Goal: Task Accomplishment & Management: Manage account settings

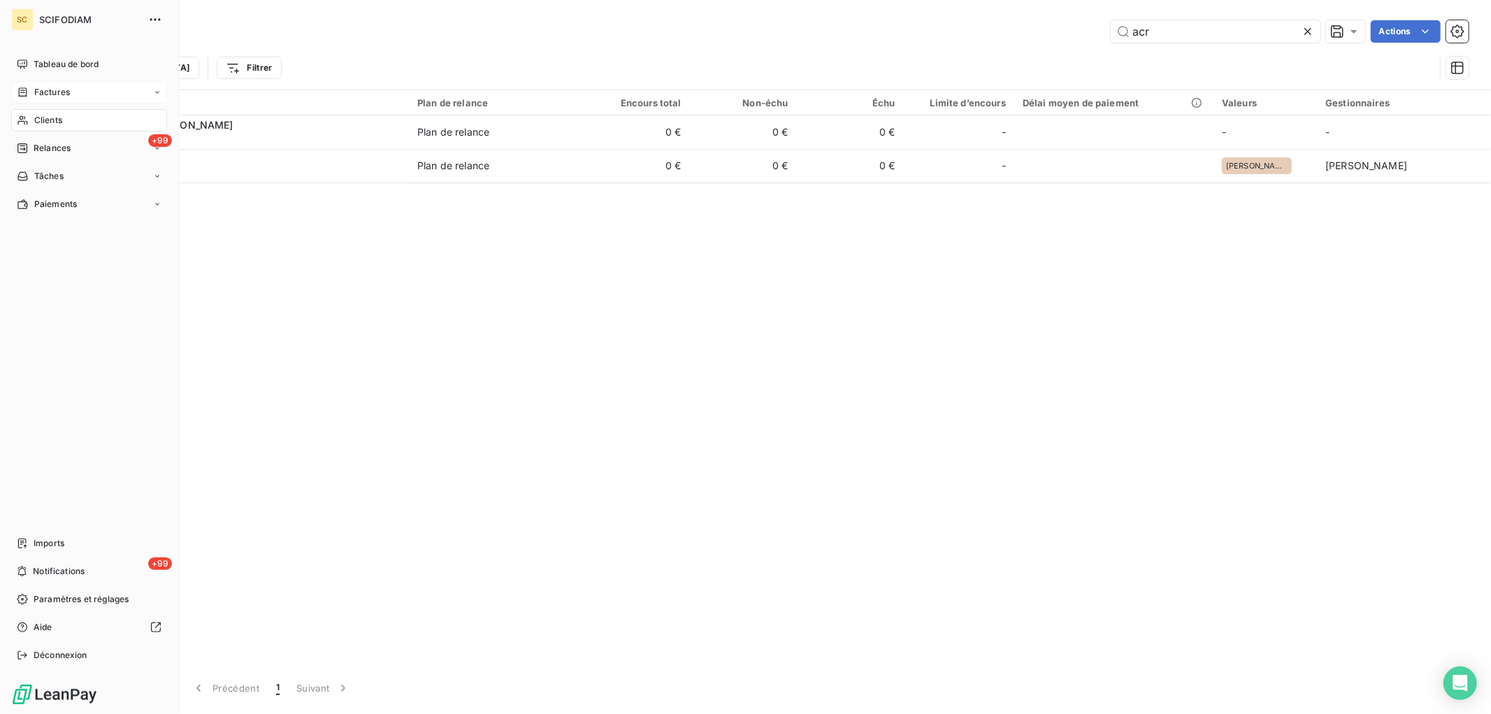
click at [36, 92] on span "Factures" at bounding box center [52, 92] width 36 height 13
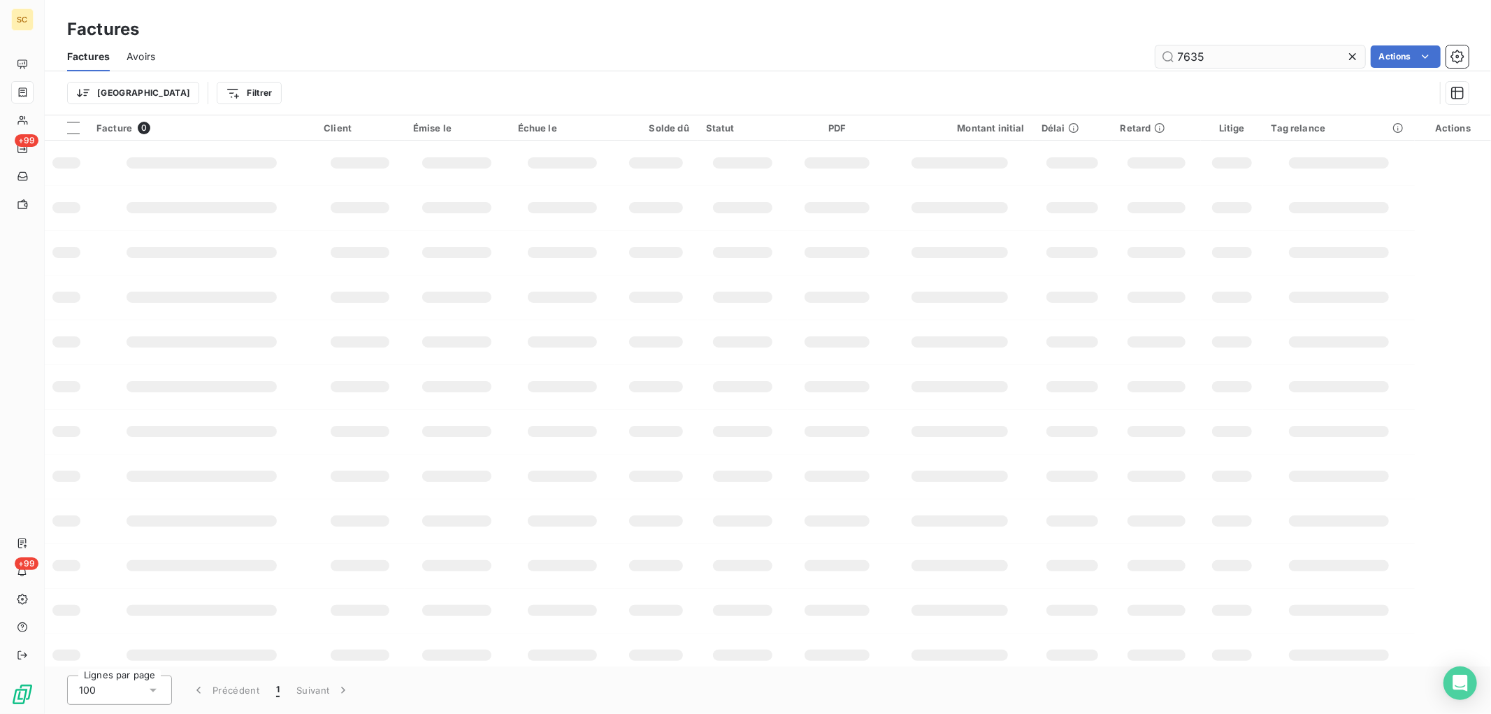
drag, startPoint x: 1224, startPoint y: 50, endPoint x: 1199, endPoint y: 48, distance: 24.5
click at [1206, 49] on input "7635" at bounding box center [1260, 56] width 210 height 22
click at [1077, 53] on div "7635 Actions" at bounding box center [820, 56] width 1296 height 22
type input "8633"
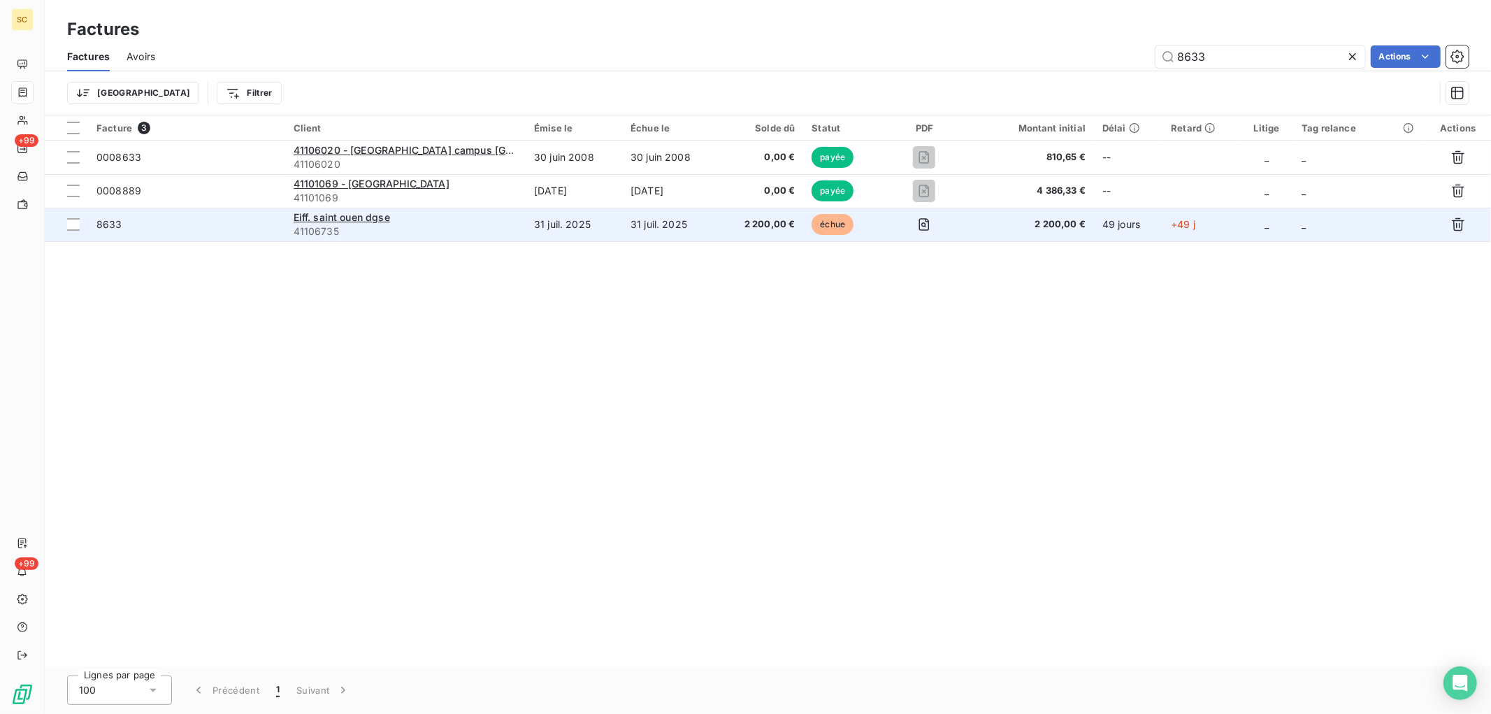
click at [505, 233] on span "41106735" at bounding box center [406, 231] width 224 height 14
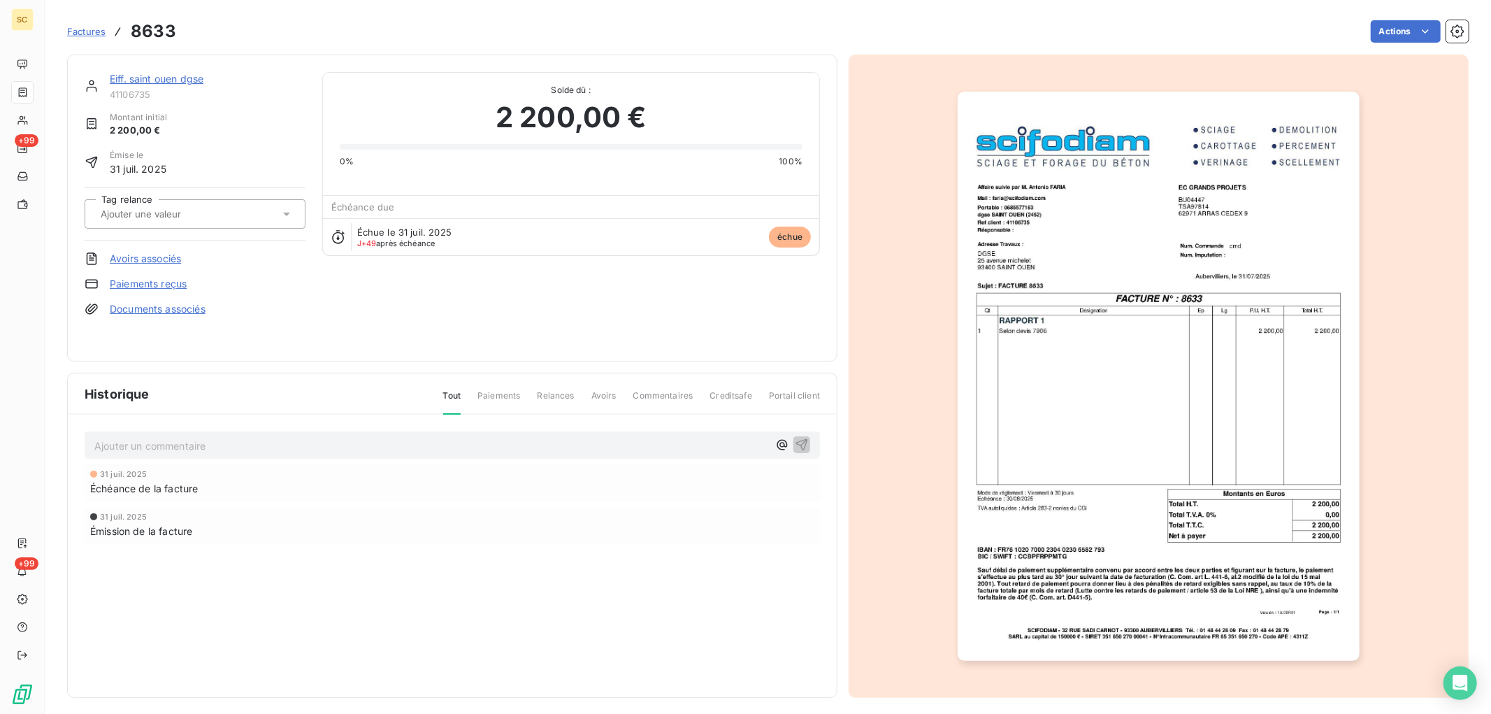
click at [203, 450] on p "Ajouter un commentaire ﻿" at bounding box center [431, 445] width 674 height 17
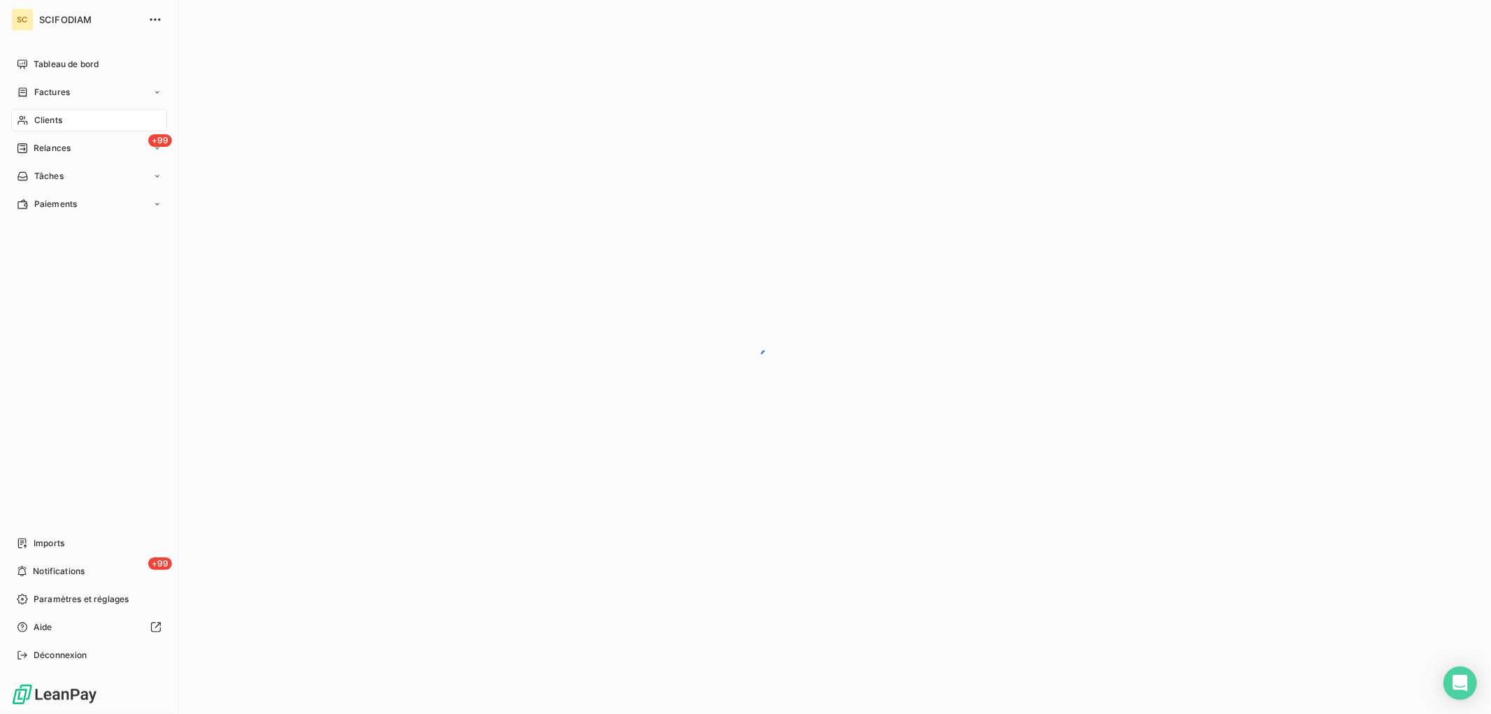
click at [35, 110] on div "Clients" at bounding box center [89, 120] width 156 height 22
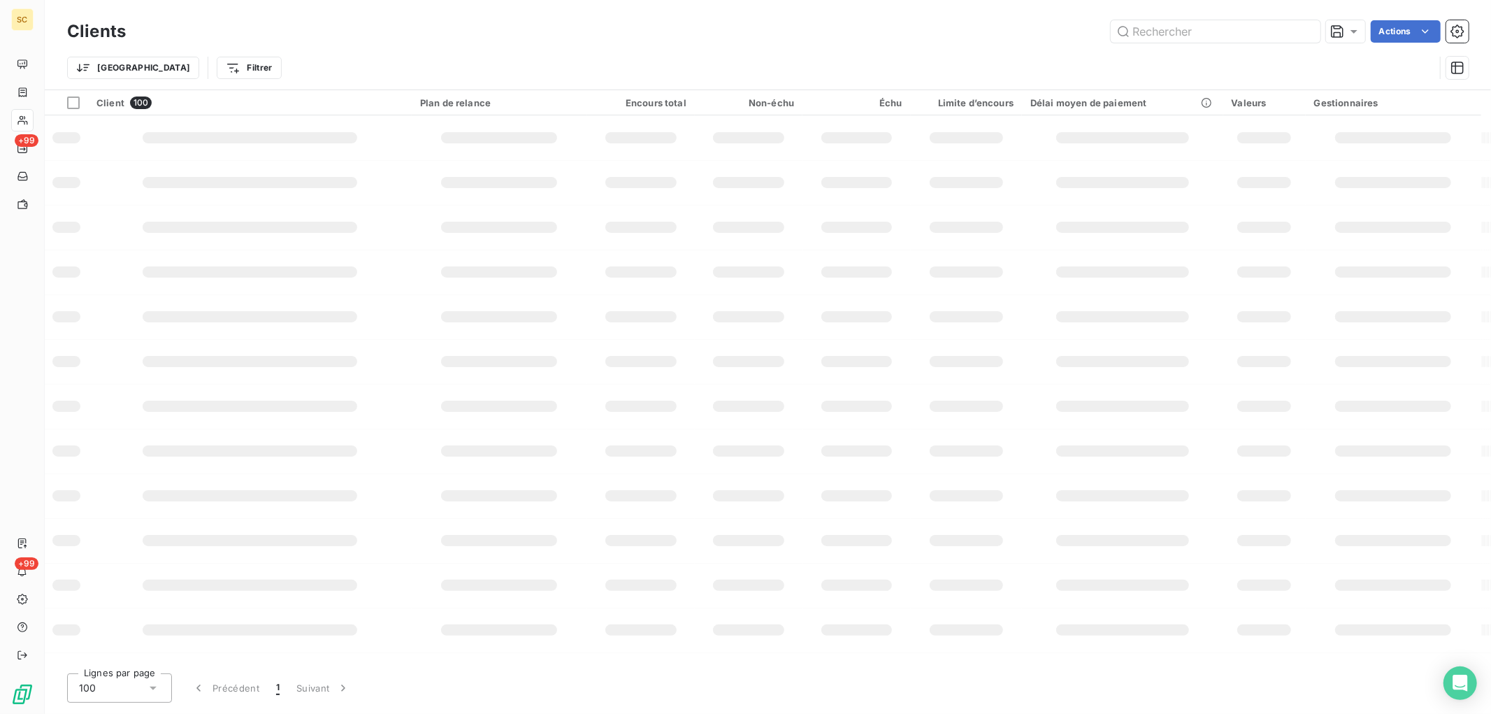
click at [1072, 22] on div "Actions" at bounding box center [806, 31] width 1326 height 22
type input "1655"
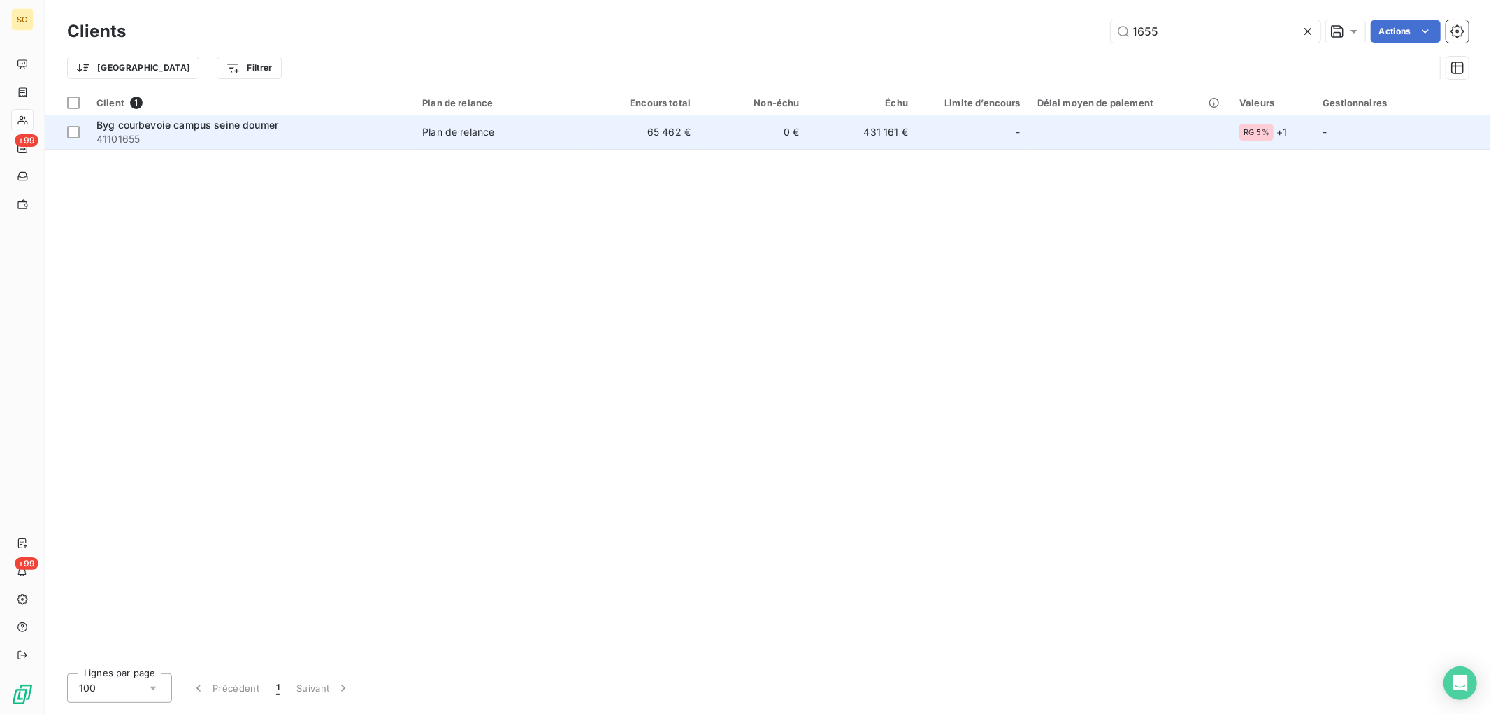
click at [401, 144] on span "41101655" at bounding box center [250, 139] width 309 height 14
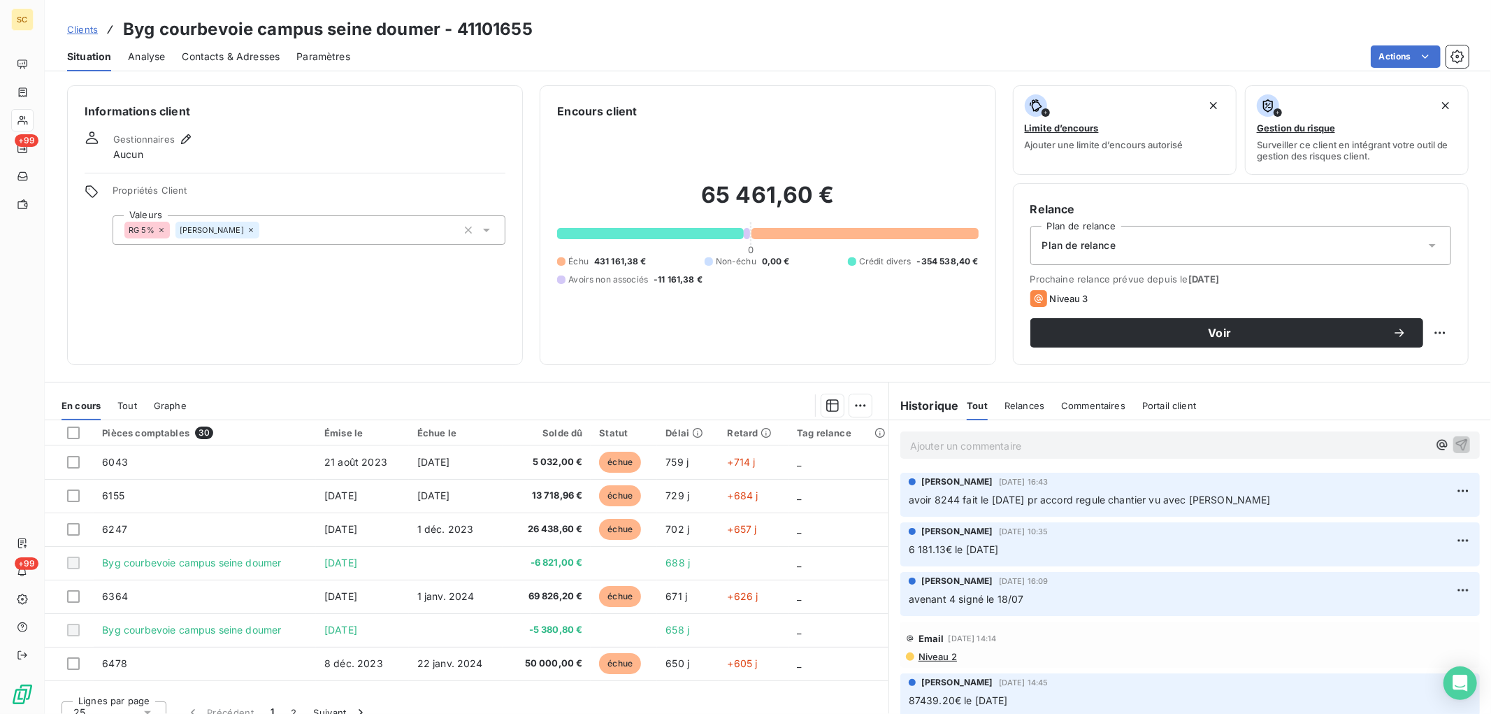
click at [994, 447] on p "Ajouter un commentaire ﻿" at bounding box center [1169, 445] width 518 height 17
click at [1043, 441] on p "DGD signé le 18/09, reste" at bounding box center [1169, 445] width 518 height 16
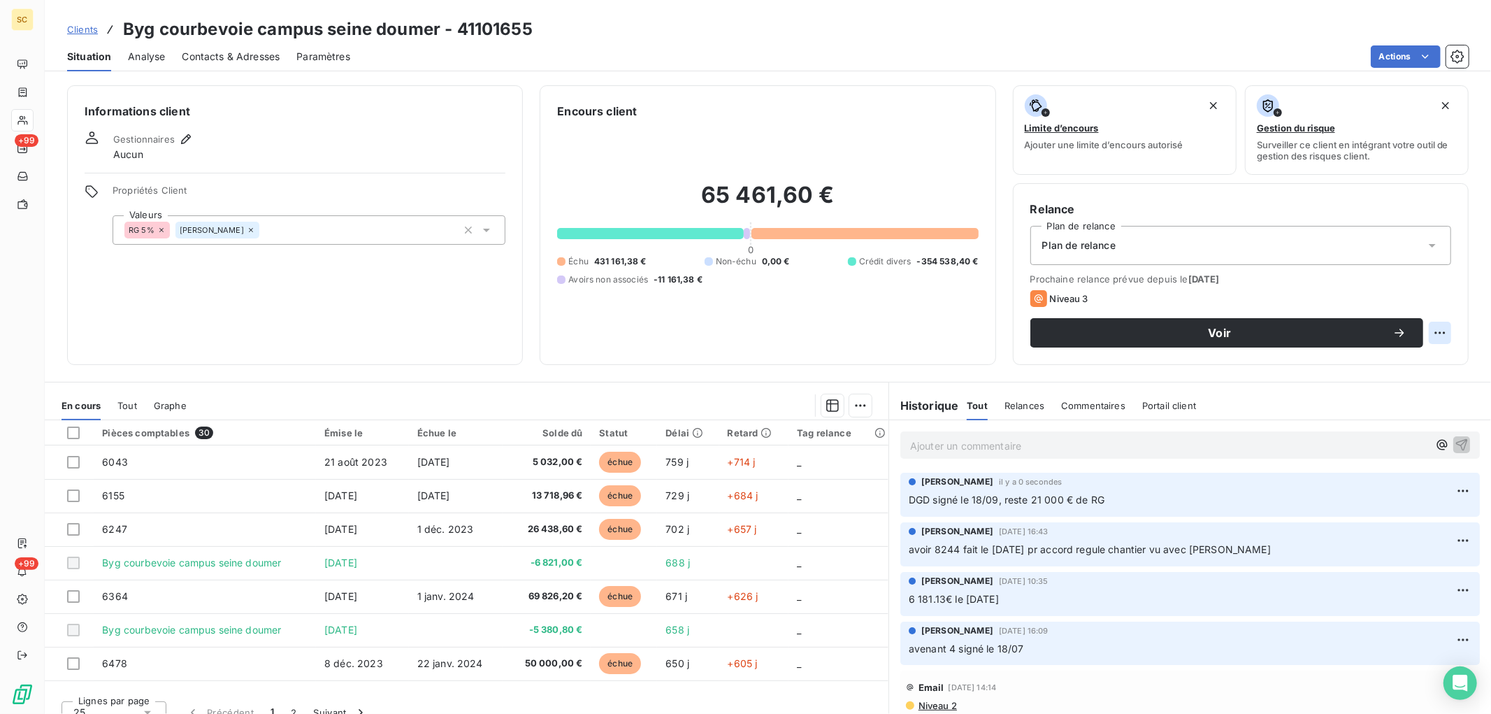
click at [1430, 336] on html "SC +99 +99 Clients Byg courbevoie campus seine doumer - 41101655 Situation Anal…" at bounding box center [745, 357] width 1491 height 714
click at [1398, 359] on div "Replanifier cette action" at bounding box center [1370, 363] width 125 height 22
select select "8"
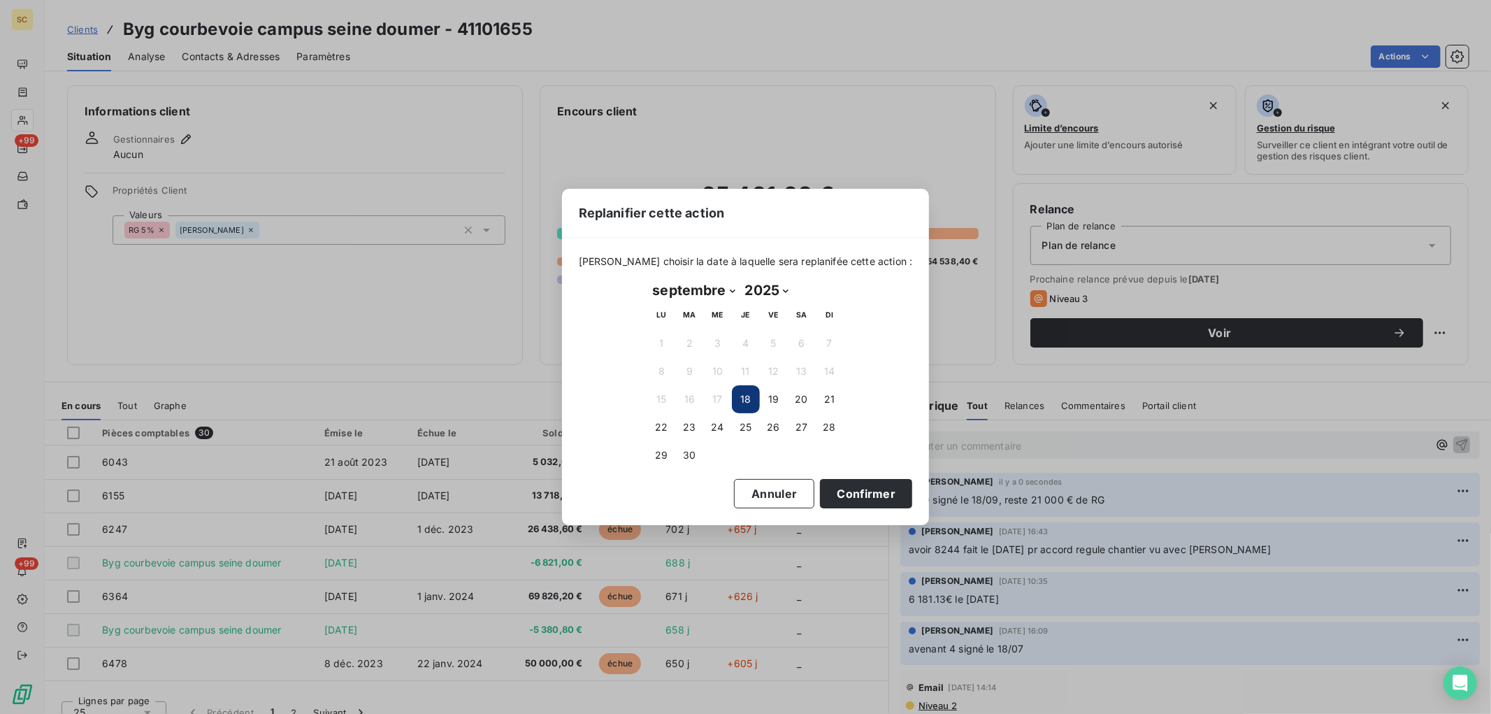
click at [776, 288] on select "2025 2026 2027 2028 2029 2030 2031 2032 2033 2034 2035" at bounding box center [766, 290] width 53 height 22
select select "2026"
click at [740, 279] on select "2025 2026 2027 2028 2029 2030 2031 2032 2033 2034 2035" at bounding box center [766, 290] width 53 height 22
click at [720, 296] on select "janvier février mars avril mai juin juillet août septembre octobre novembre déc…" at bounding box center [694, 290] width 92 height 22
click at [648, 279] on select "janvier février mars avril mai juin juillet août septembre octobre novembre déc…" at bounding box center [694, 290] width 92 height 22
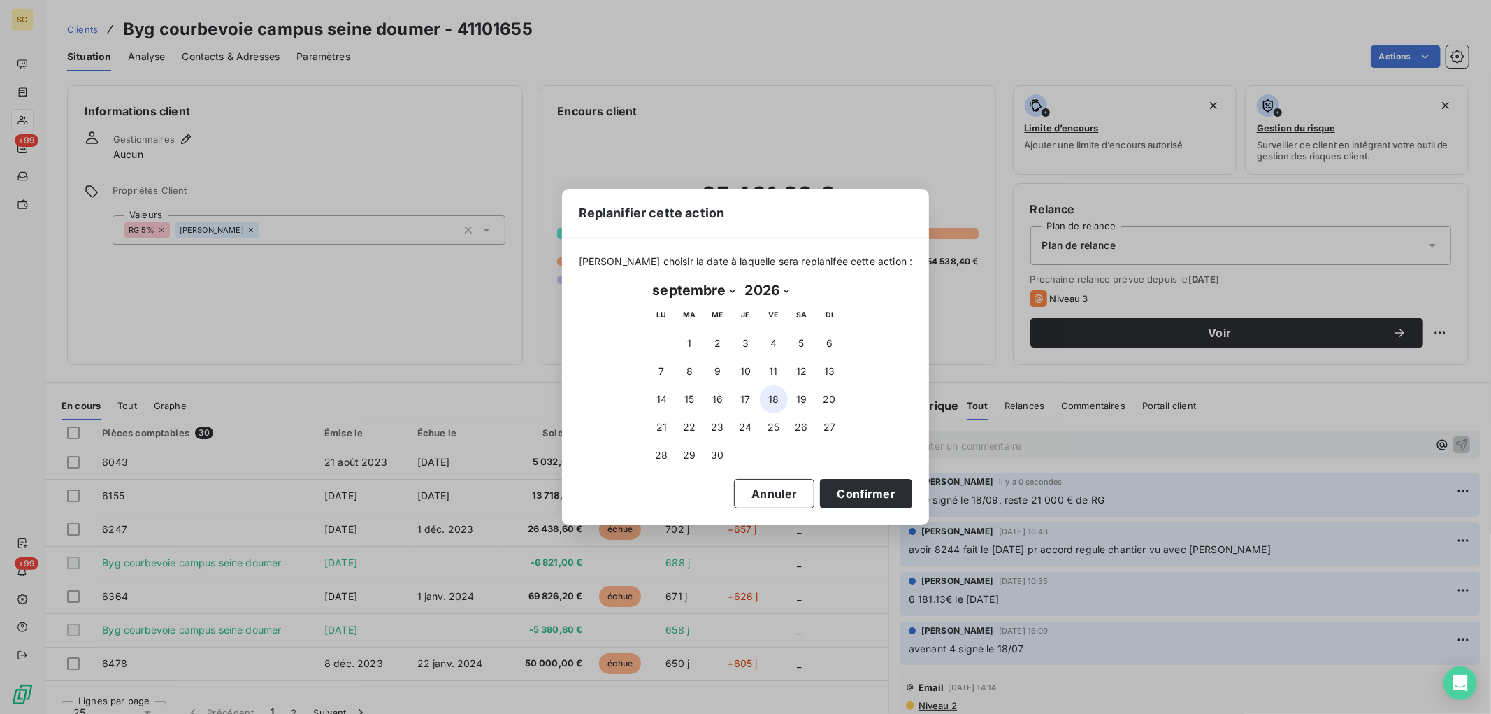
click at [774, 402] on button "18" at bounding box center [774, 399] width 28 height 28
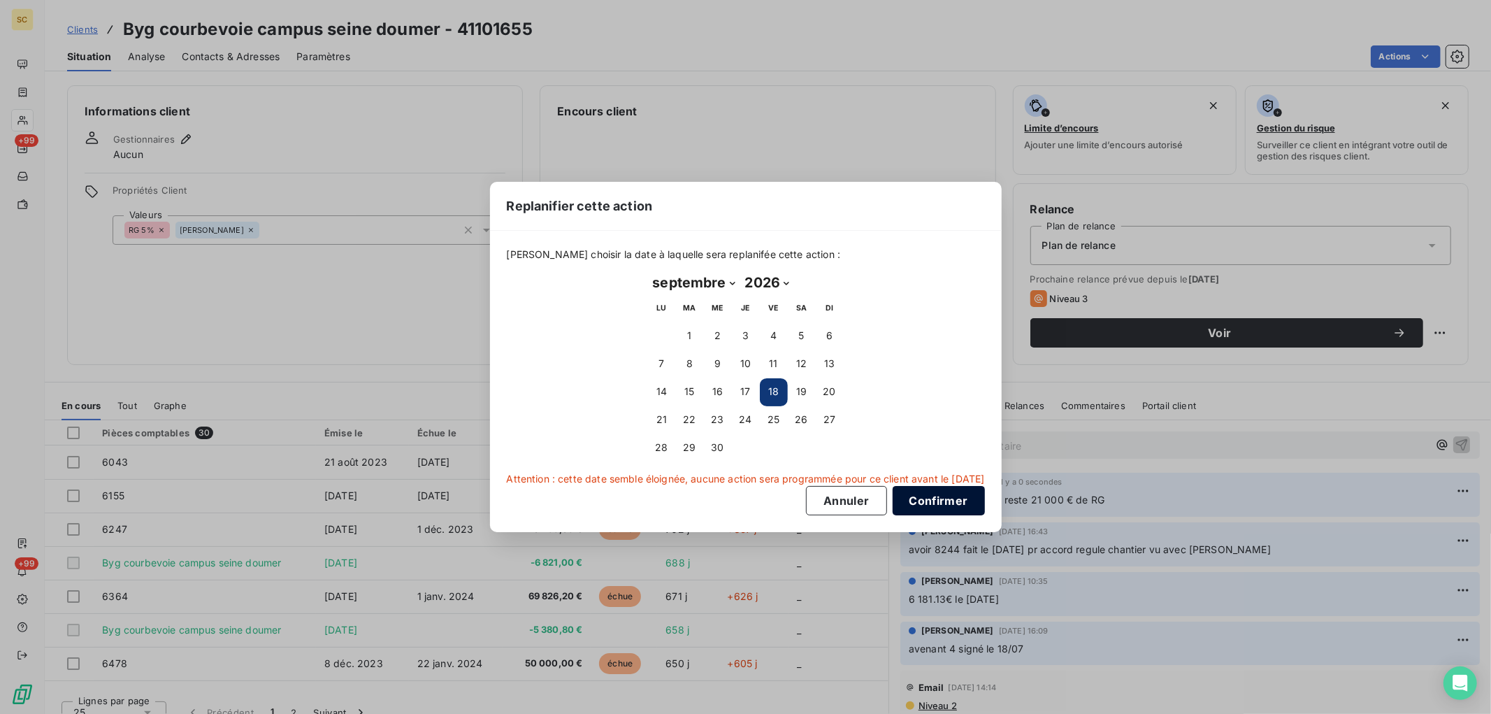
click at [941, 493] on button "Confirmer" at bounding box center [938, 500] width 92 height 29
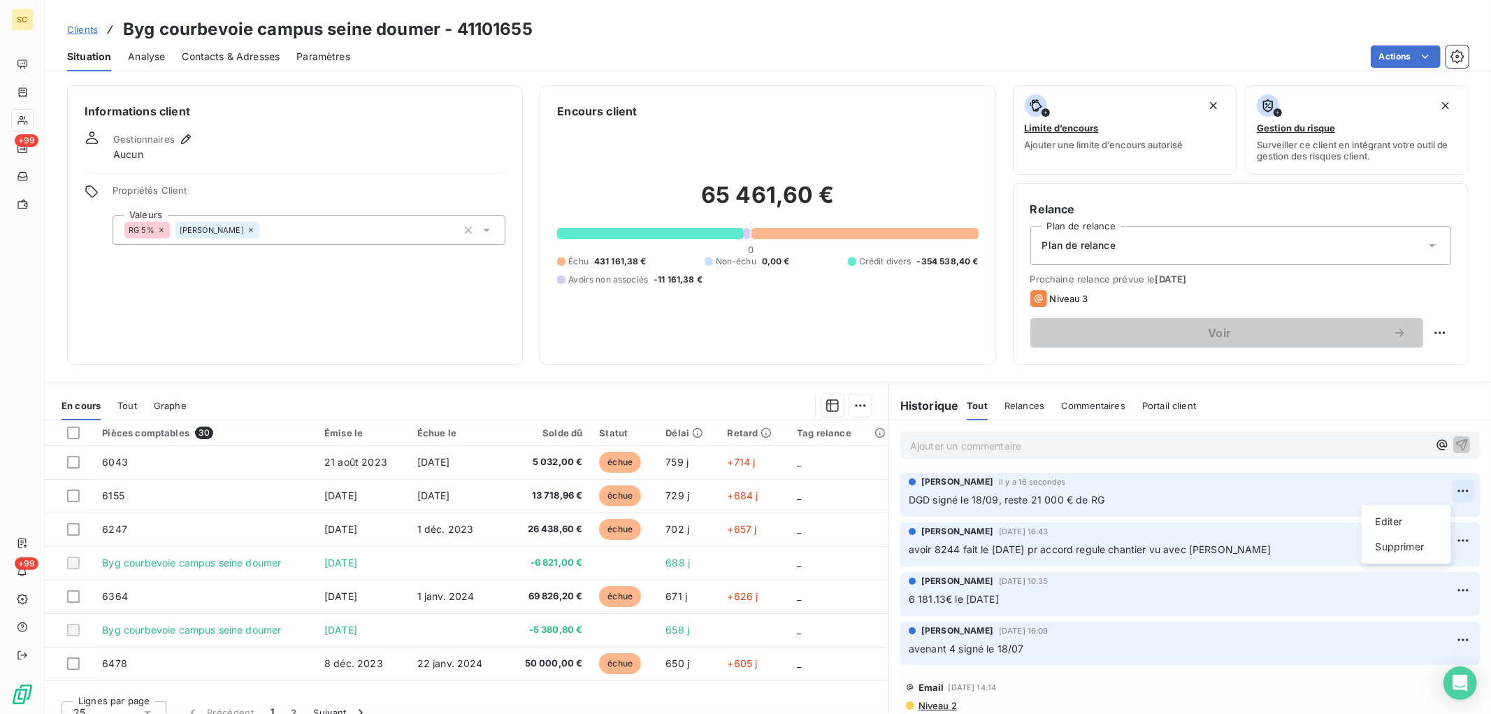
click at [1447, 492] on html "SC +99 +99 Clients Byg courbevoie campus seine doumer - 41101655 Situation Anal…" at bounding box center [745, 357] width 1491 height 714
click at [1374, 522] on div "Editer" at bounding box center [1406, 521] width 78 height 22
